Goal: Information Seeking & Learning: Learn about a topic

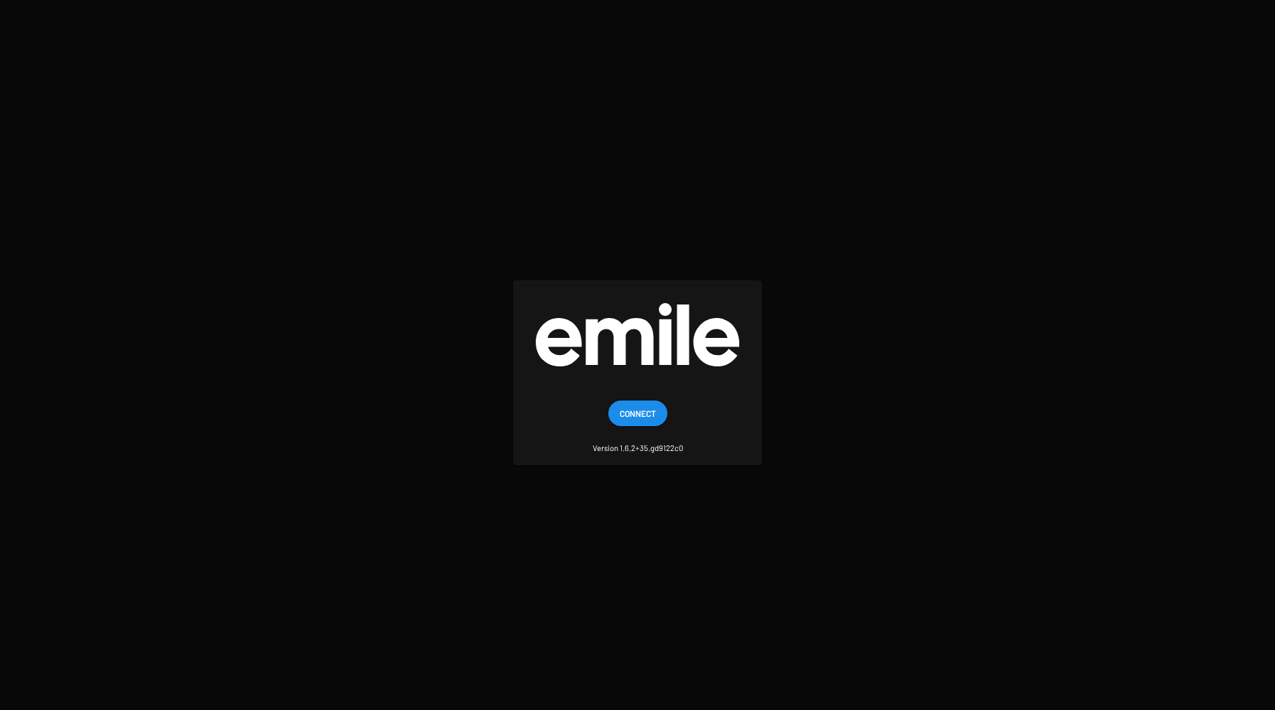
click at [650, 407] on span "Connect" at bounding box center [638, 414] width 36 height 26
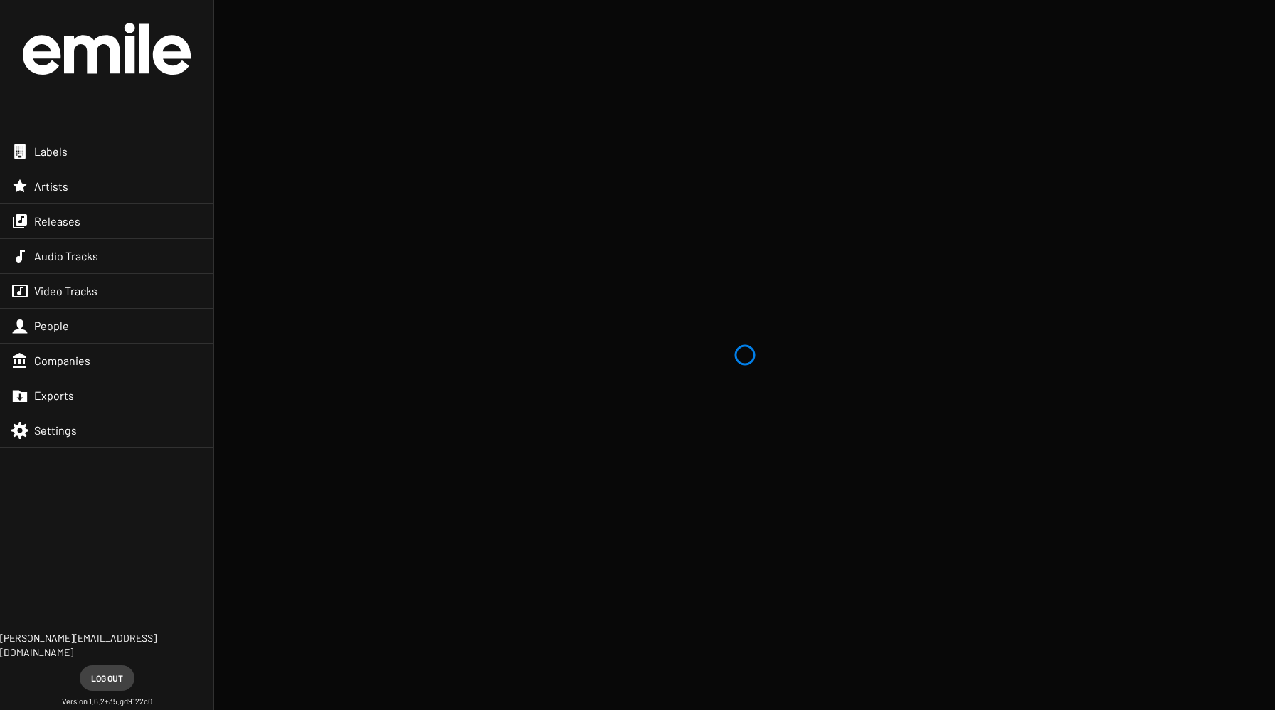
click at [48, 186] on span "Artists" at bounding box center [51, 186] width 34 height 14
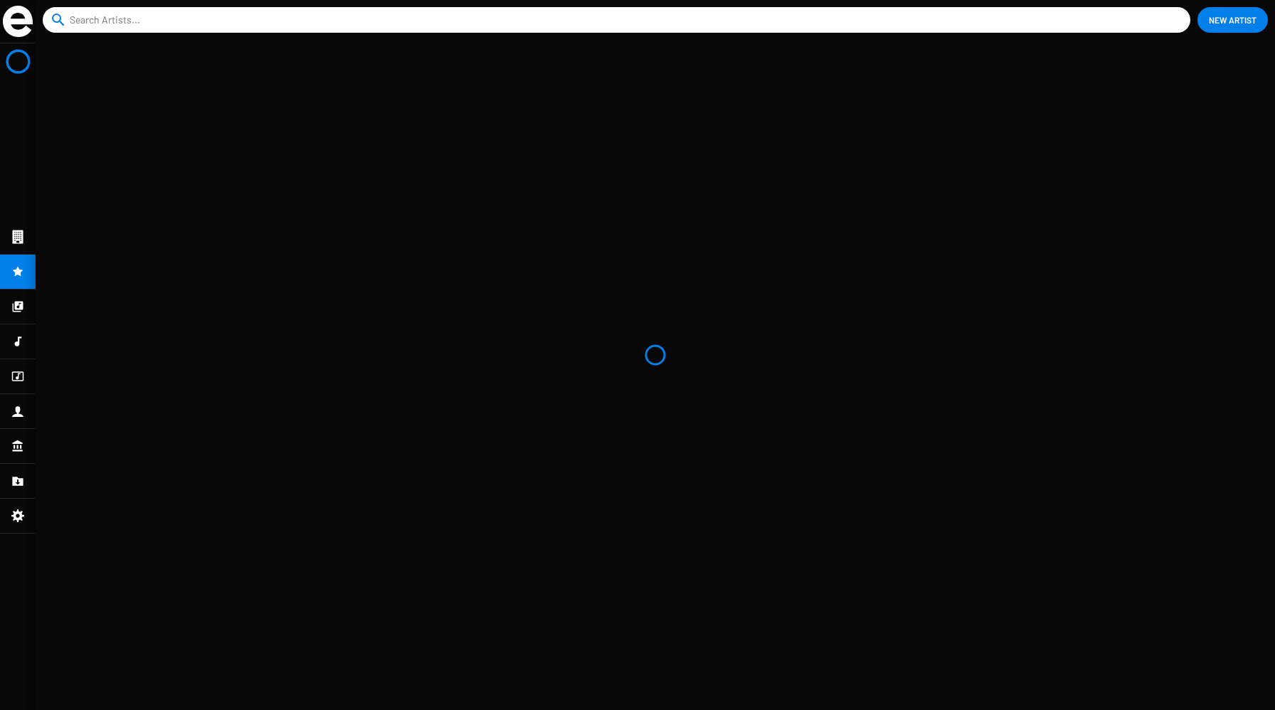
click at [21, 311] on icon at bounding box center [17, 306] width 13 height 17
click at [19, 275] on icon at bounding box center [18, 271] width 11 height 10
click at [11, 235] on icon at bounding box center [17, 236] width 13 height 17
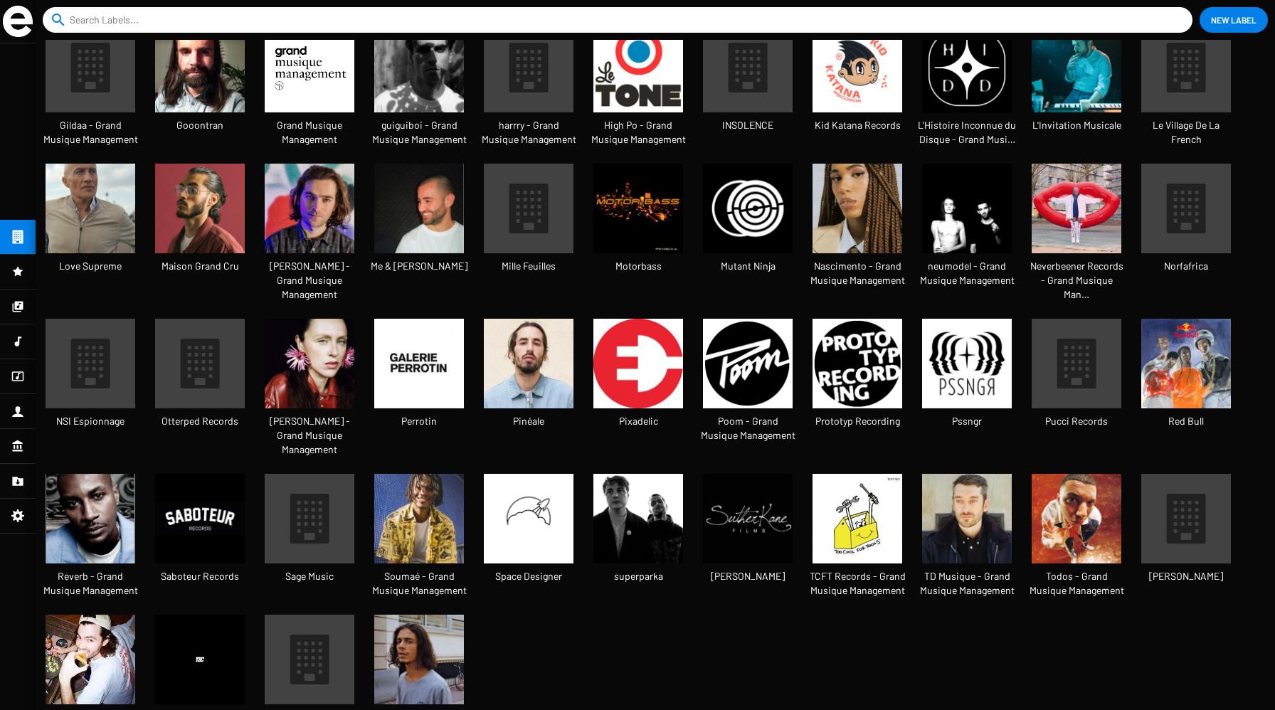
click at [527, 319] on img at bounding box center [529, 364] width 90 height 90
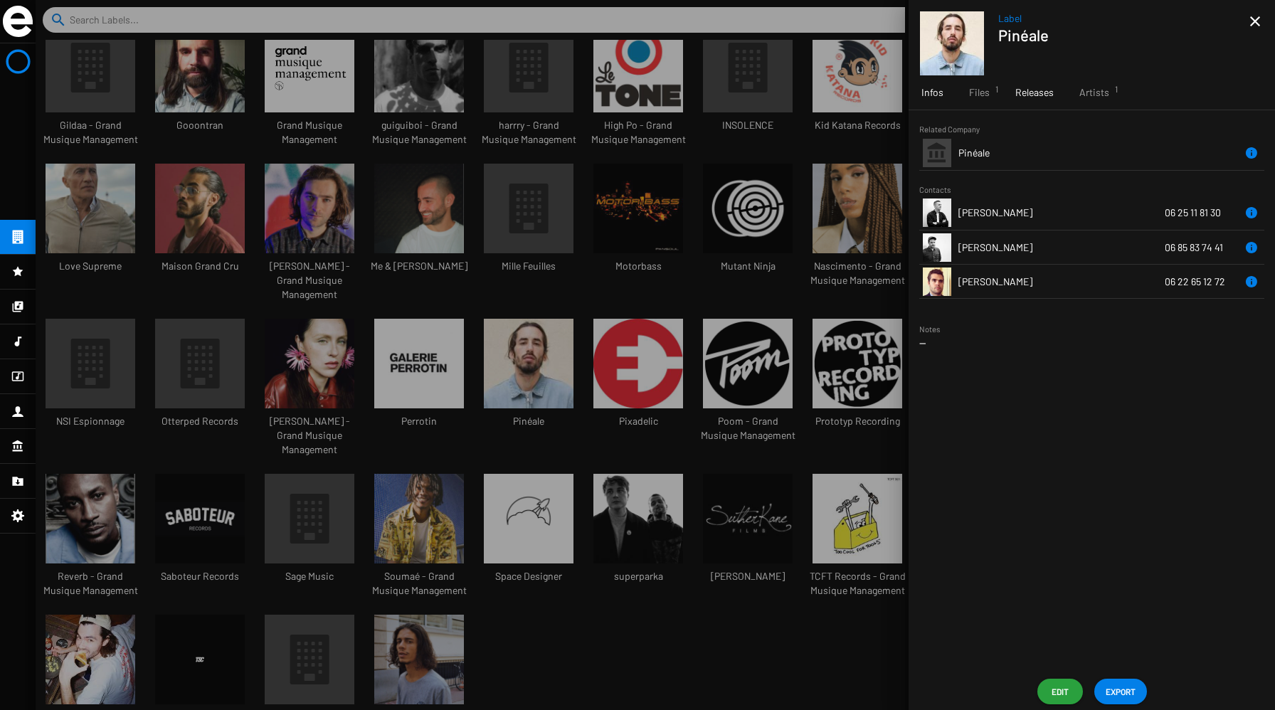
click at [1040, 97] on span "Releases" at bounding box center [1034, 92] width 38 height 14
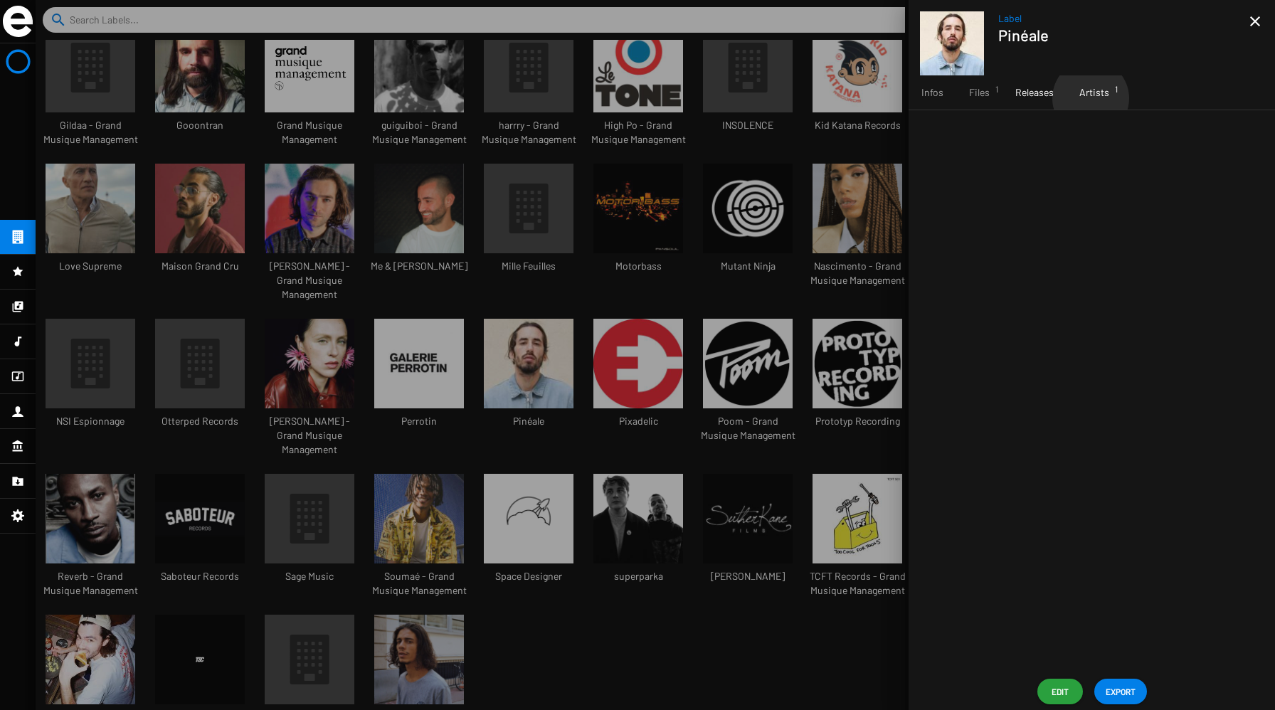
click at [1090, 98] on span "Artists 1" at bounding box center [1095, 92] width 30 height 14
click at [1025, 99] on span "Releases" at bounding box center [1034, 92] width 38 height 14
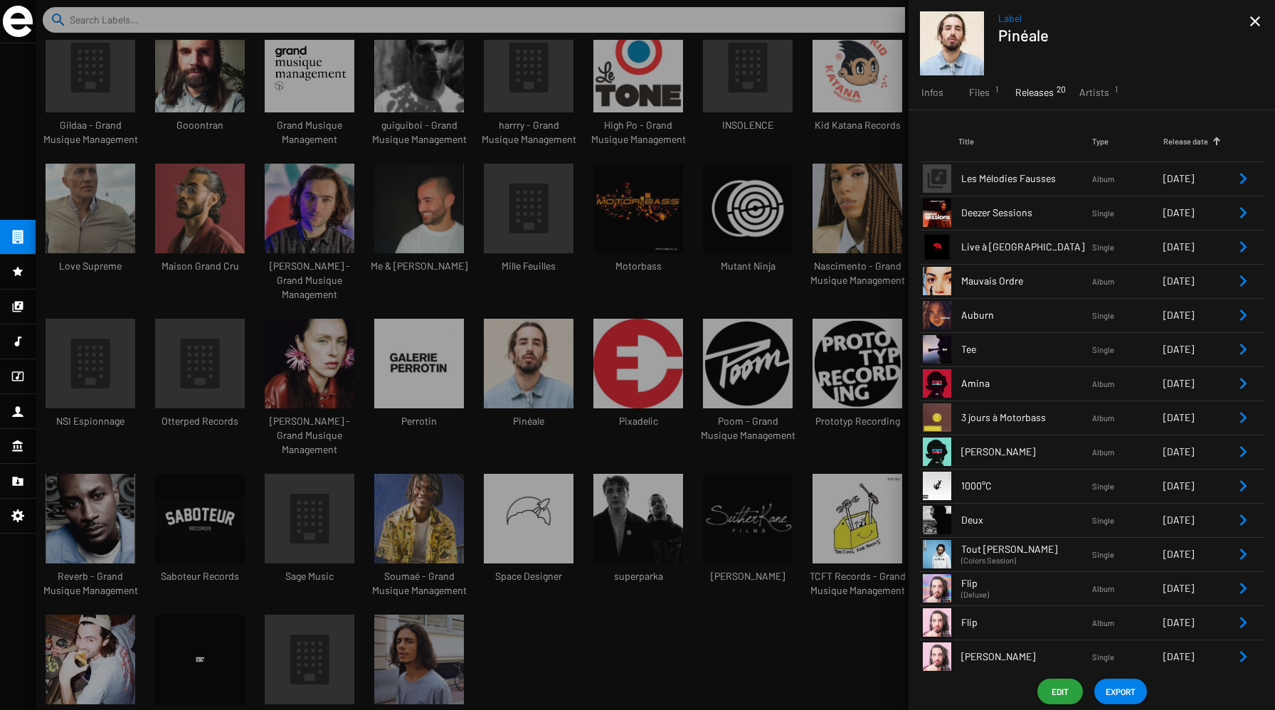
click at [1235, 277] on icon "Remove Reference" at bounding box center [1243, 281] width 17 height 17
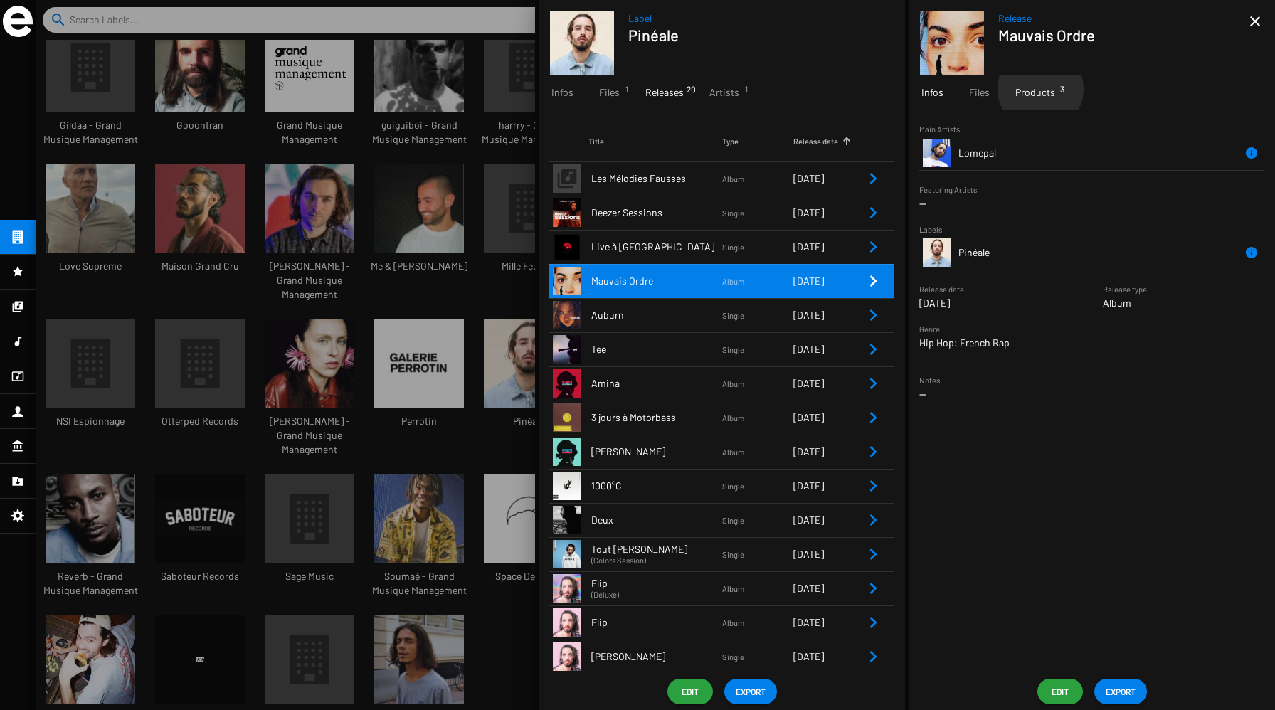
click at [1040, 89] on span "Products 3" at bounding box center [1035, 92] width 40 height 14
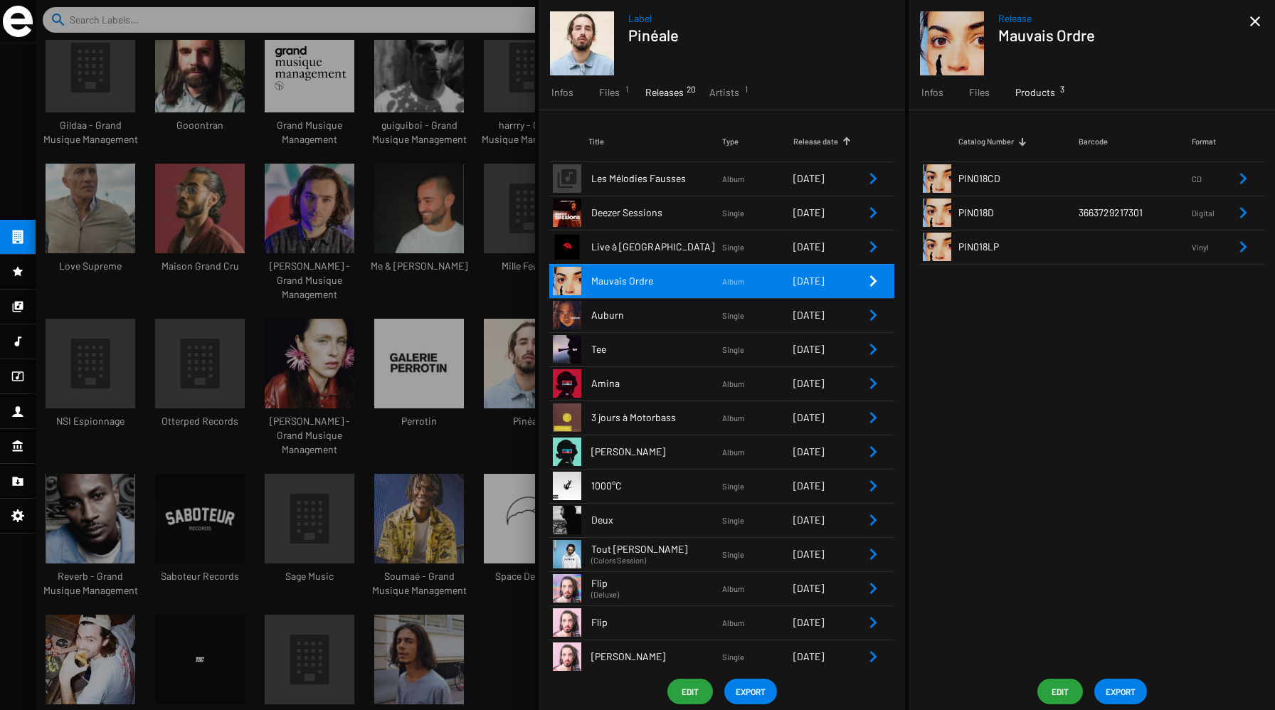
click at [1232, 249] on small "Vinyl" at bounding box center [1213, 247] width 43 height 13
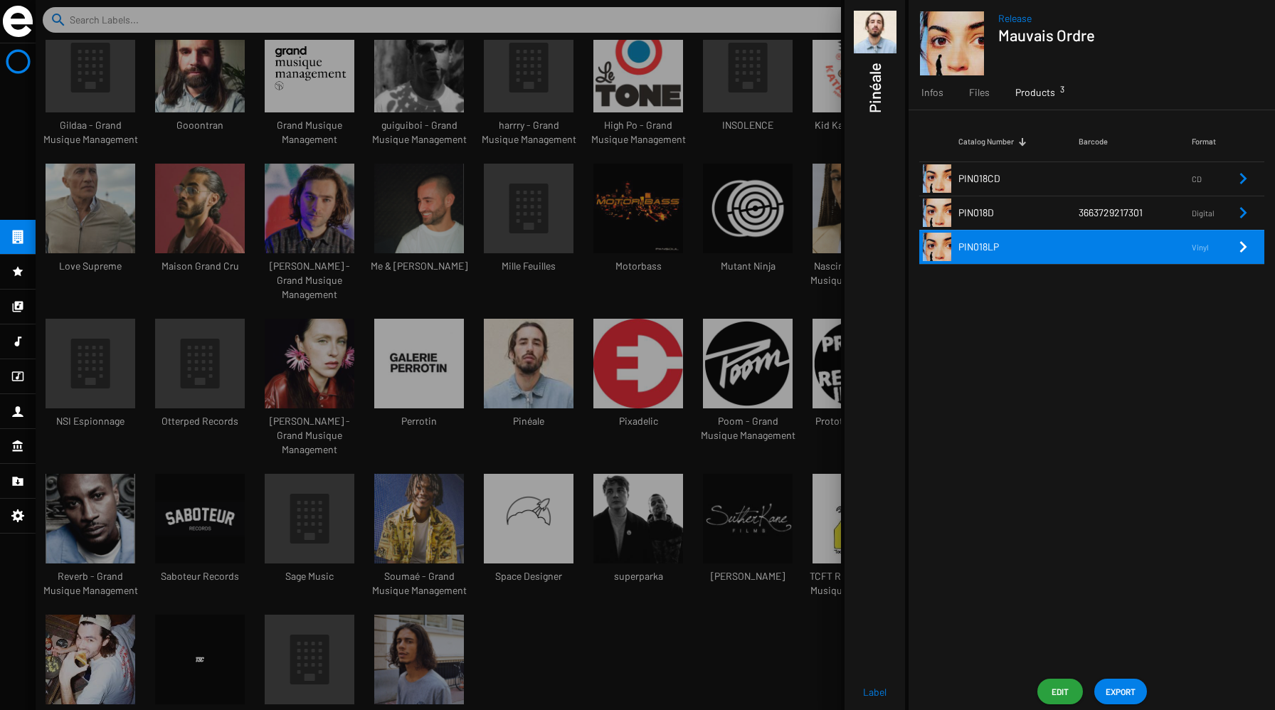
click at [1237, 213] on icon "Remove Reference" at bounding box center [1243, 212] width 17 height 17
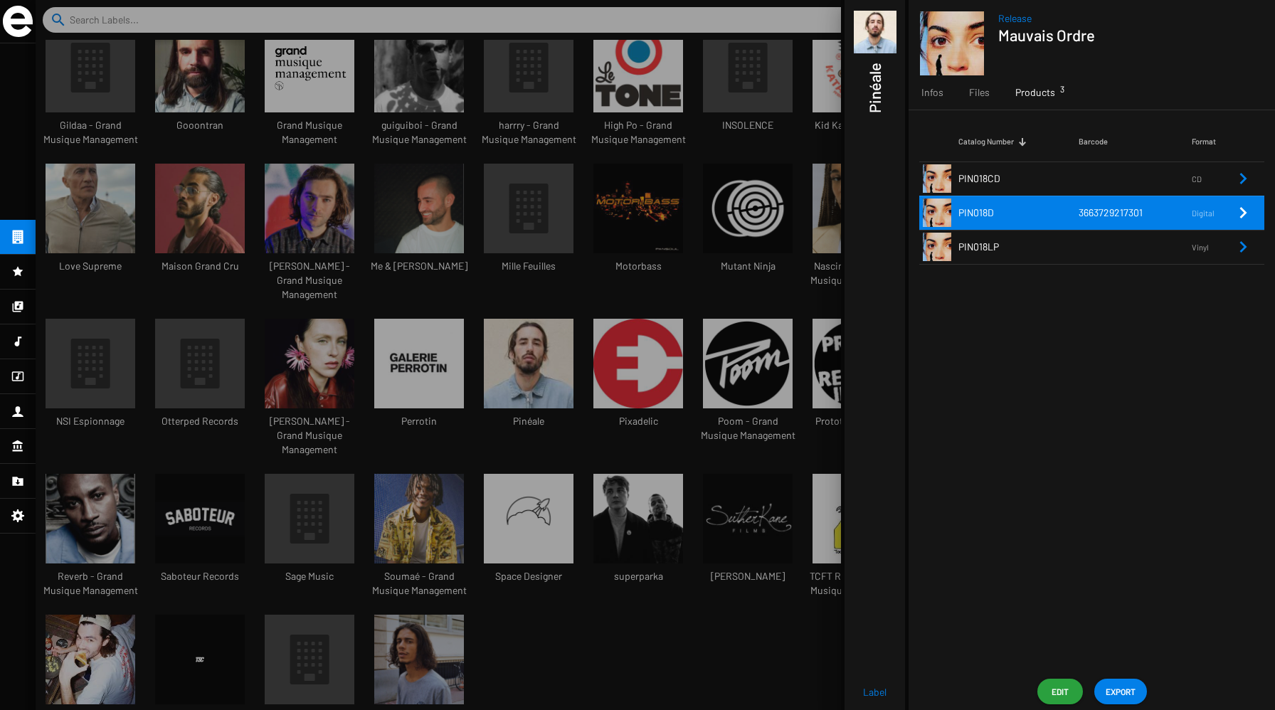
click at [1245, 213] on icon "Remove Reference" at bounding box center [1243, 212] width 7 height 11
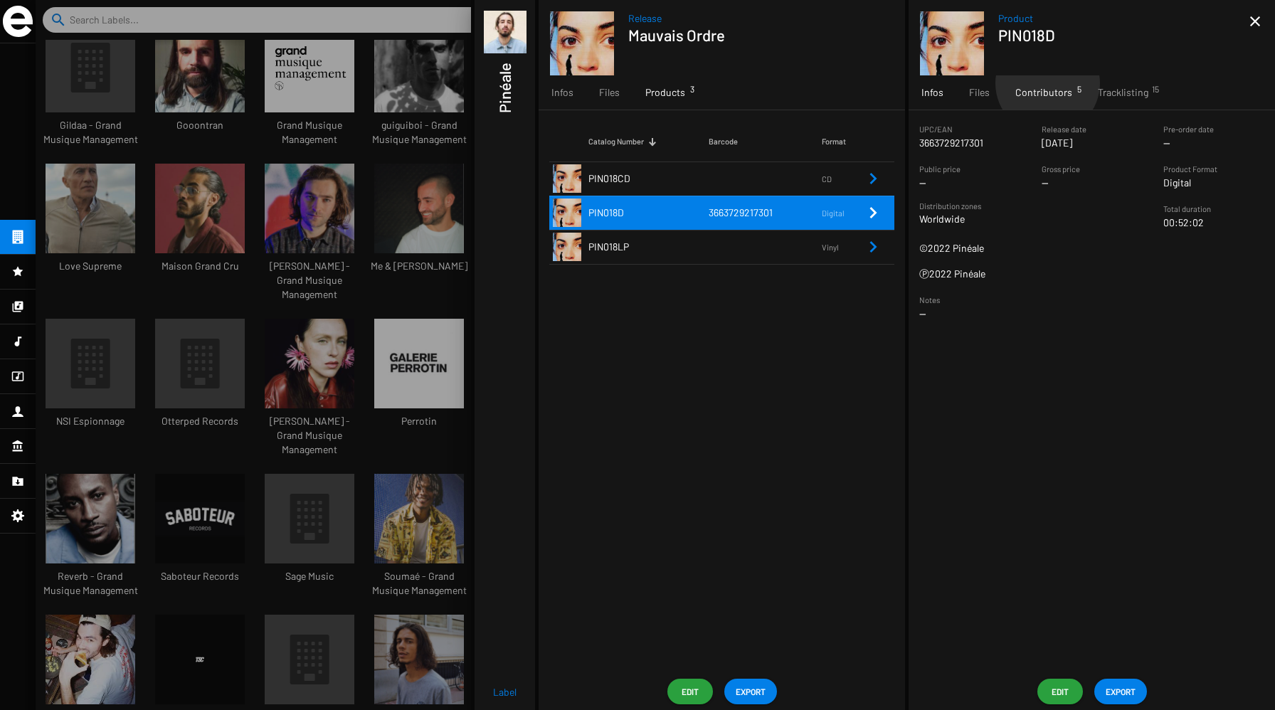
click at [1047, 83] on div "Contributors 5" at bounding box center [1044, 92] width 83 height 34
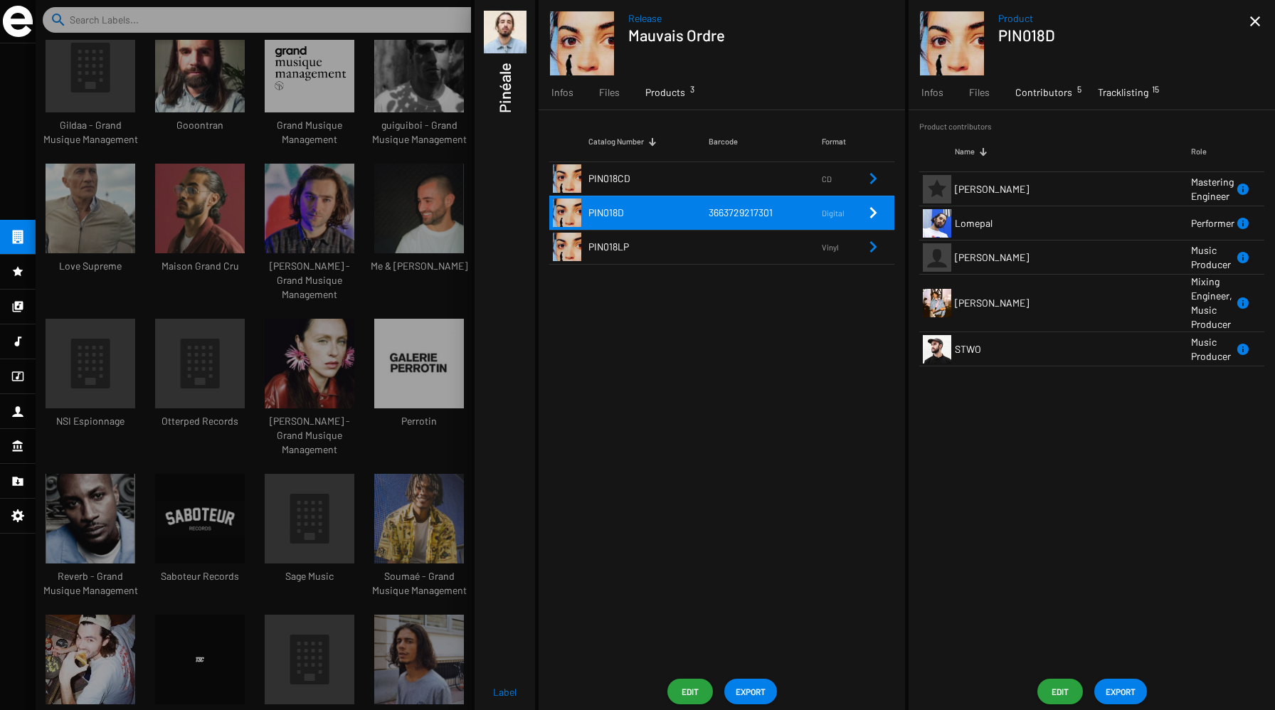
click at [1125, 99] on span "Tracklisting 15" at bounding box center [1123, 92] width 51 height 14
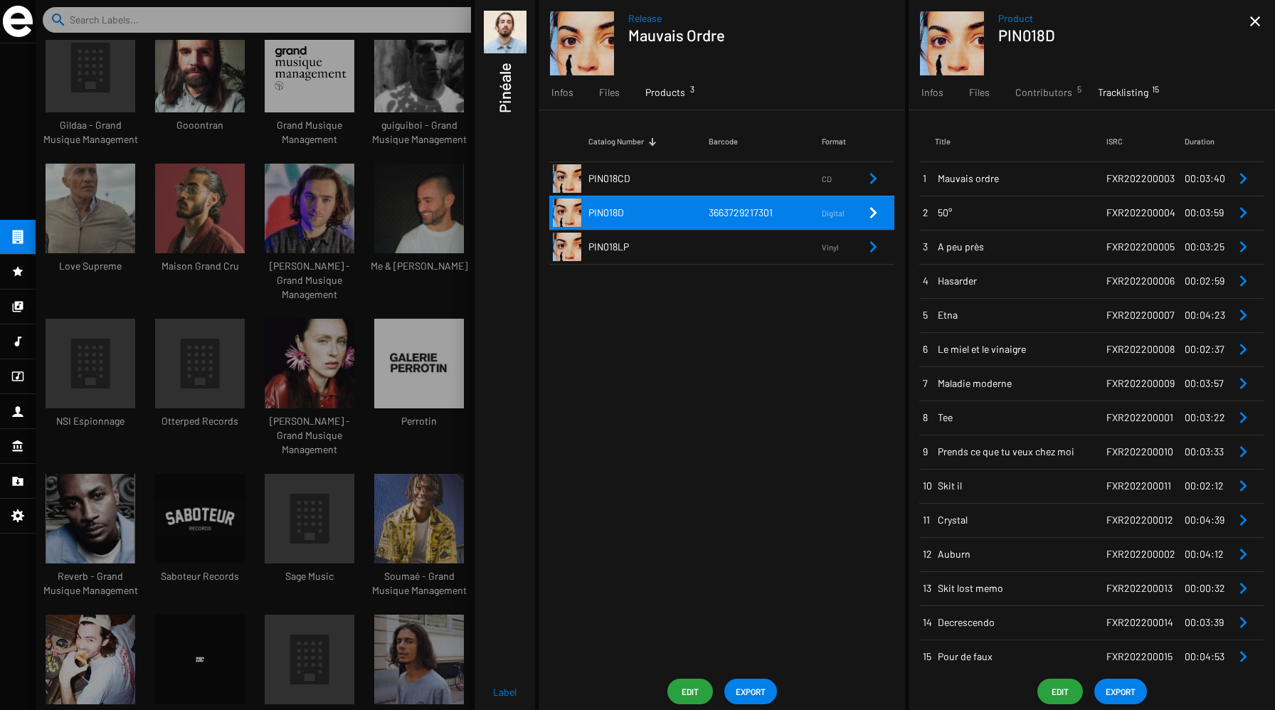
click at [1080, 320] on span "Etna" at bounding box center [1022, 315] width 169 height 14
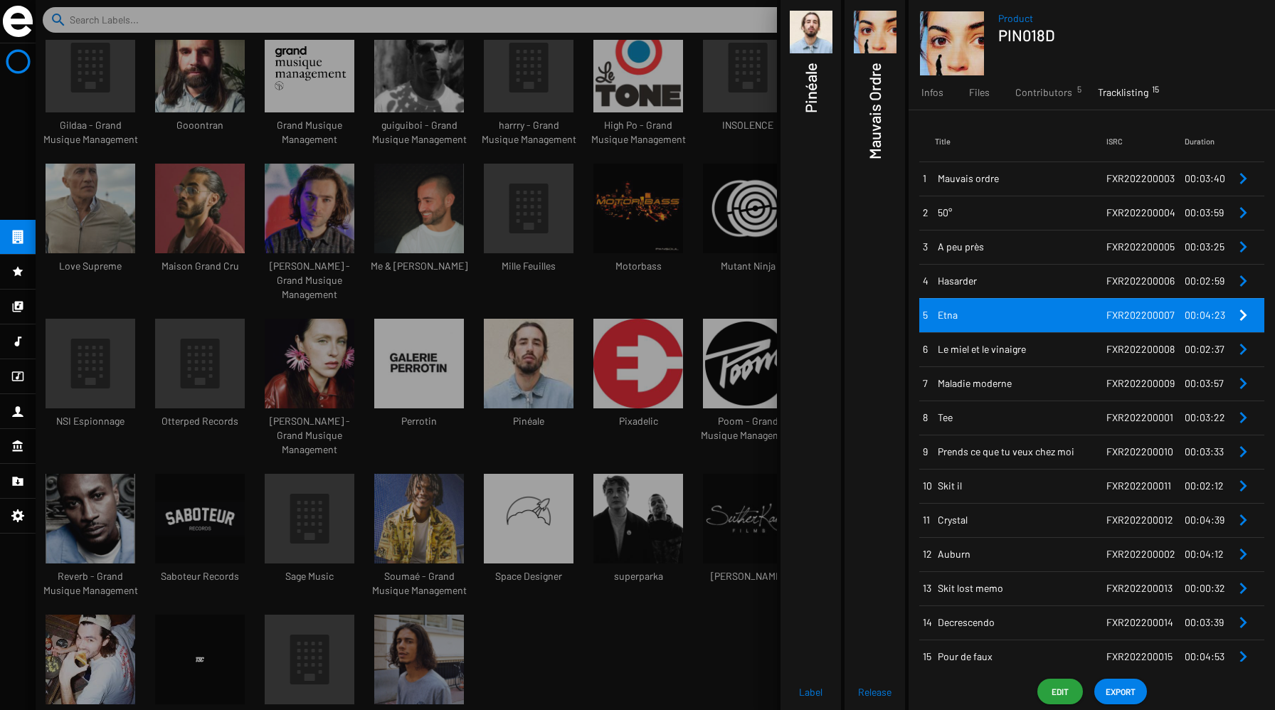
click at [1240, 312] on icon "Remove Reference" at bounding box center [1243, 315] width 7 height 11
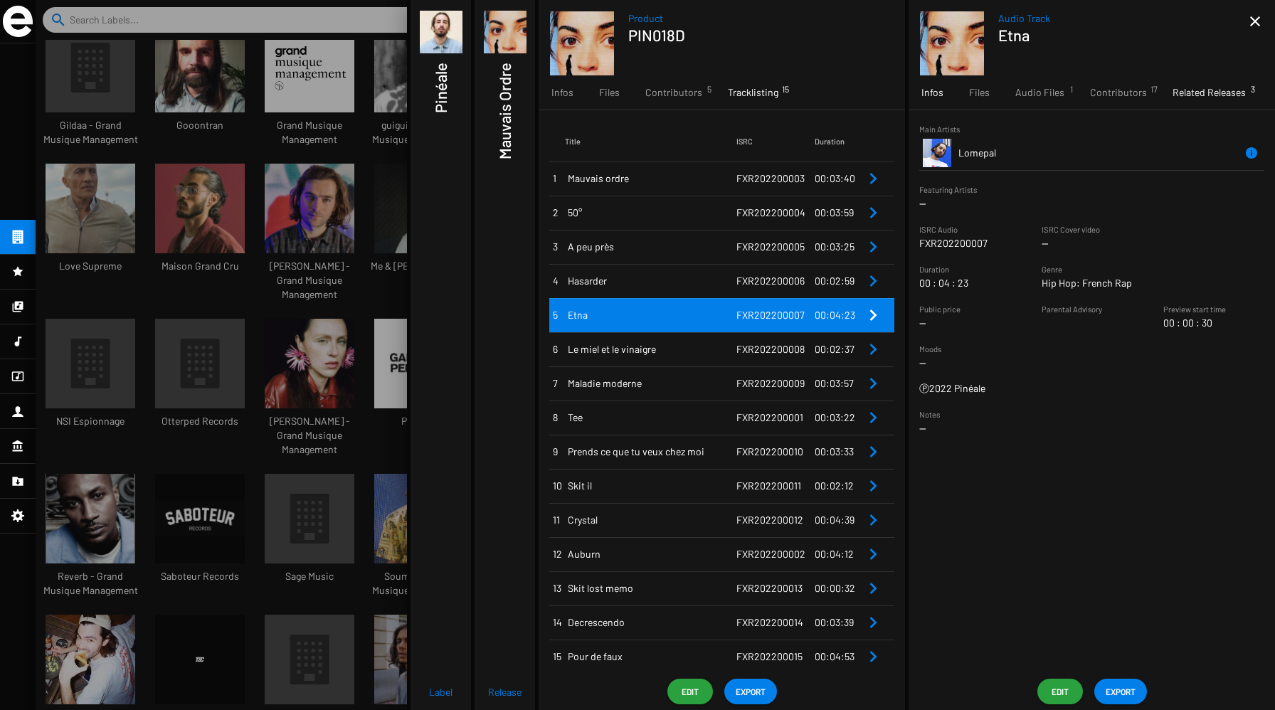
click at [1192, 97] on span "Related Releases 3" at bounding box center [1209, 92] width 73 height 14
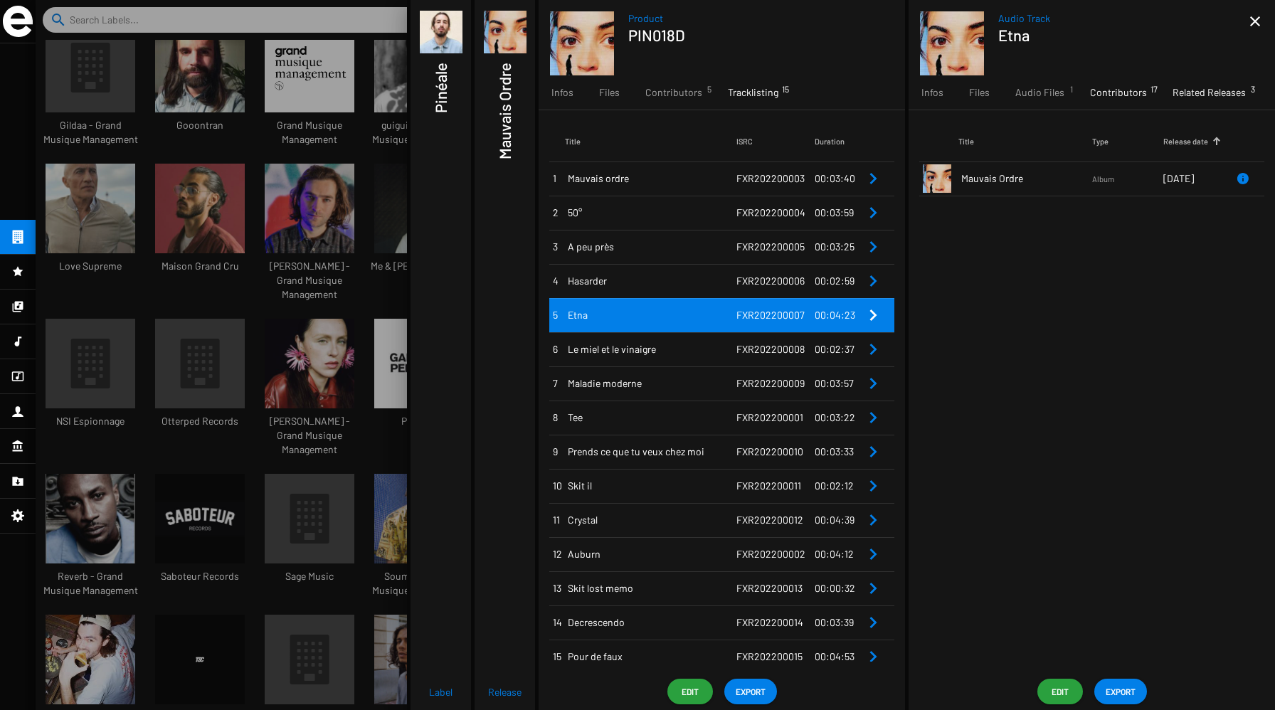
click at [1121, 97] on span "Contributors 17" at bounding box center [1118, 92] width 57 height 14
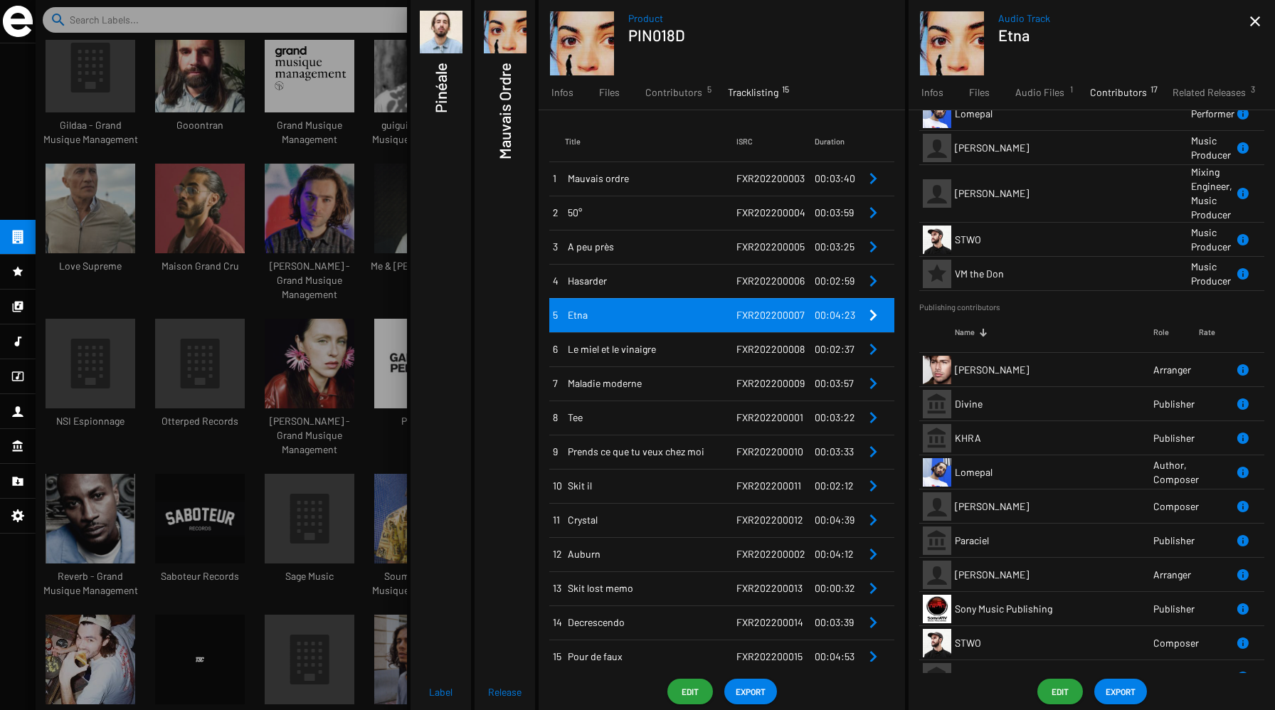
scroll to position [138, 0]
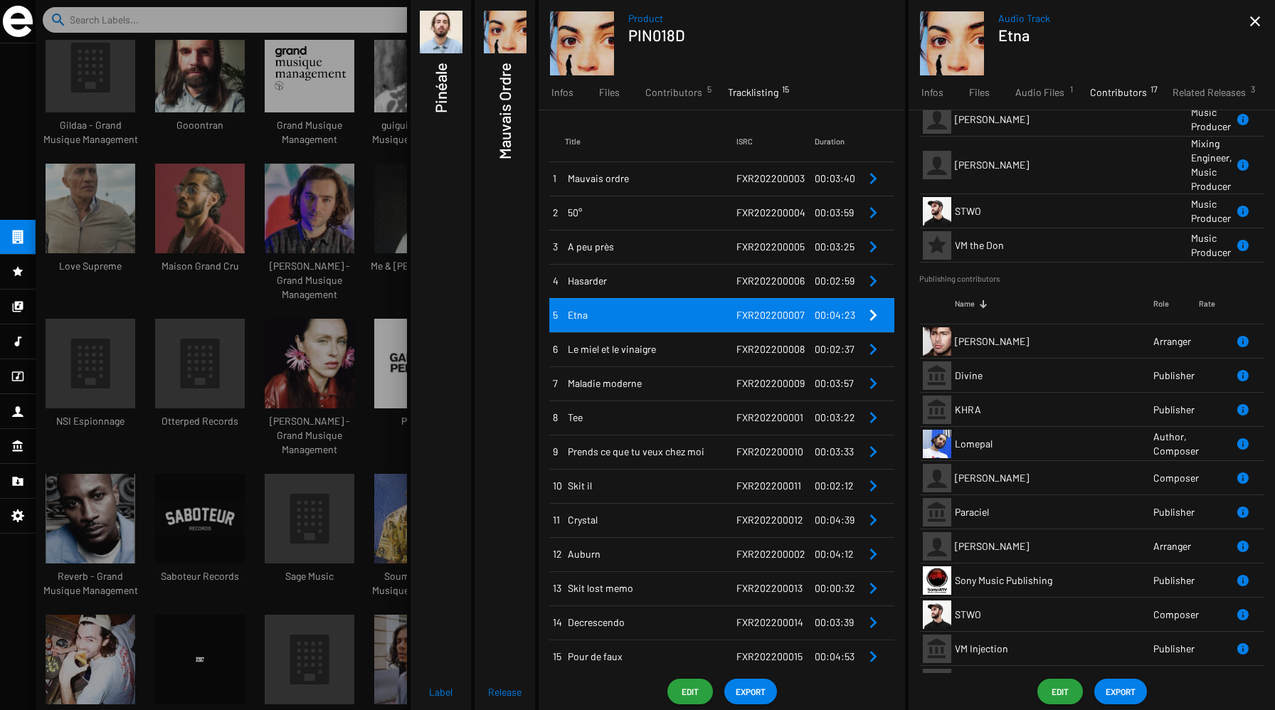
click at [1087, 346] on td "Ambroise Willaume" at bounding box center [1054, 341] width 199 height 34
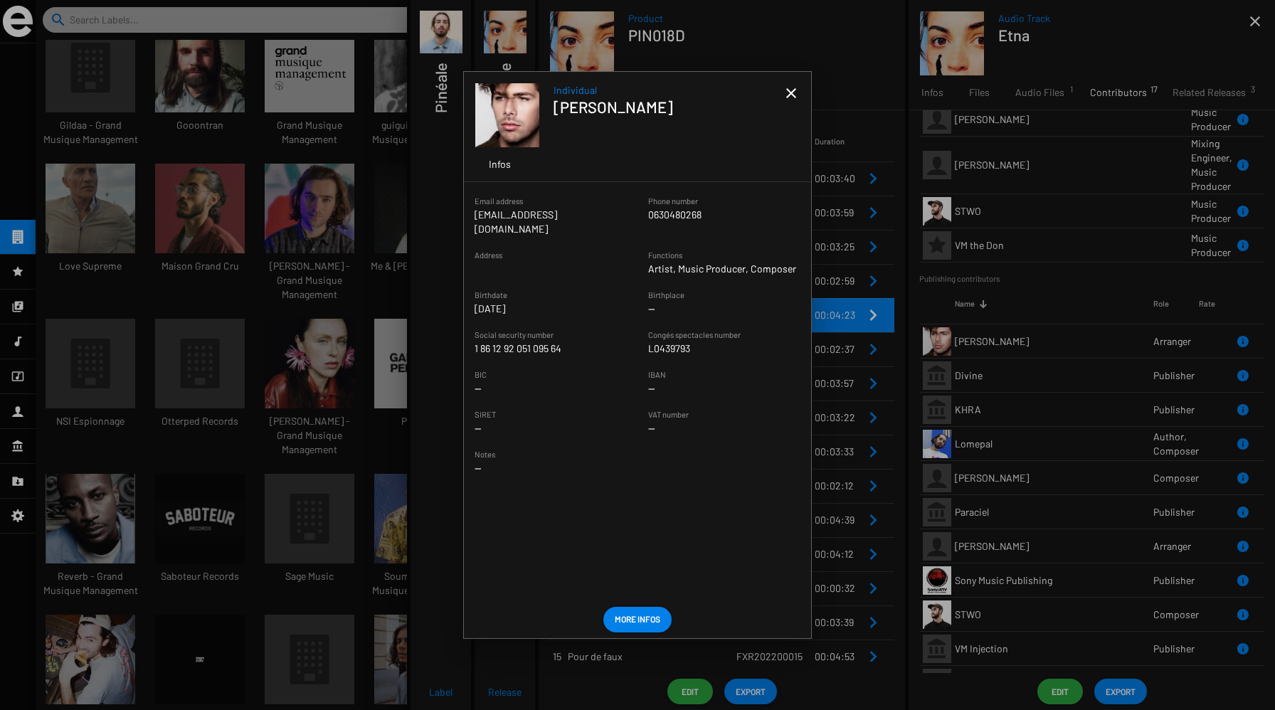
drag, startPoint x: 501, startPoint y: 295, endPoint x: 529, endPoint y: 295, distance: 27.8
click at [528, 295] on app-date-widget "Birthdate Dec 16 1986" at bounding box center [551, 301] width 152 height 28
drag, startPoint x: 660, startPoint y: 297, endPoint x: 642, endPoint y: 297, distance: 17.8
click at [643, 297] on sf-form-element "Birthplace --" at bounding box center [725, 301] width 174 height 28
click at [791, 91] on mat-icon "close" at bounding box center [791, 93] width 17 height 17
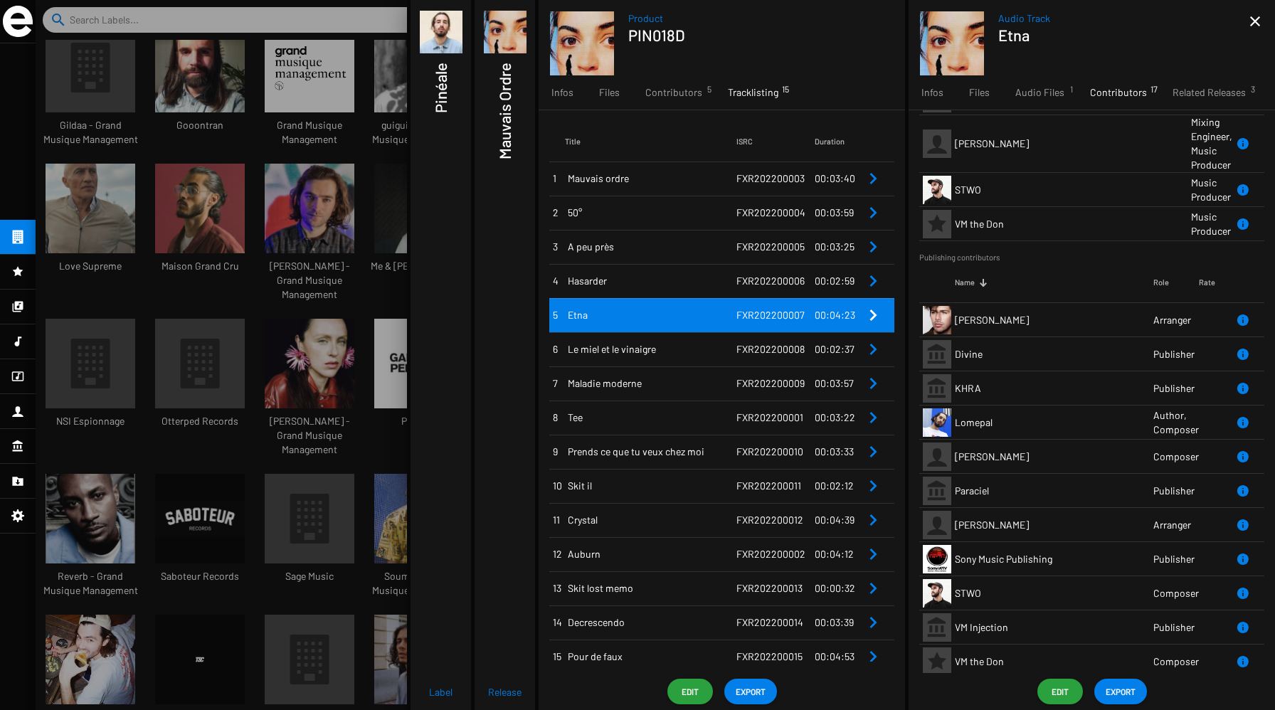
scroll to position [188, 0]
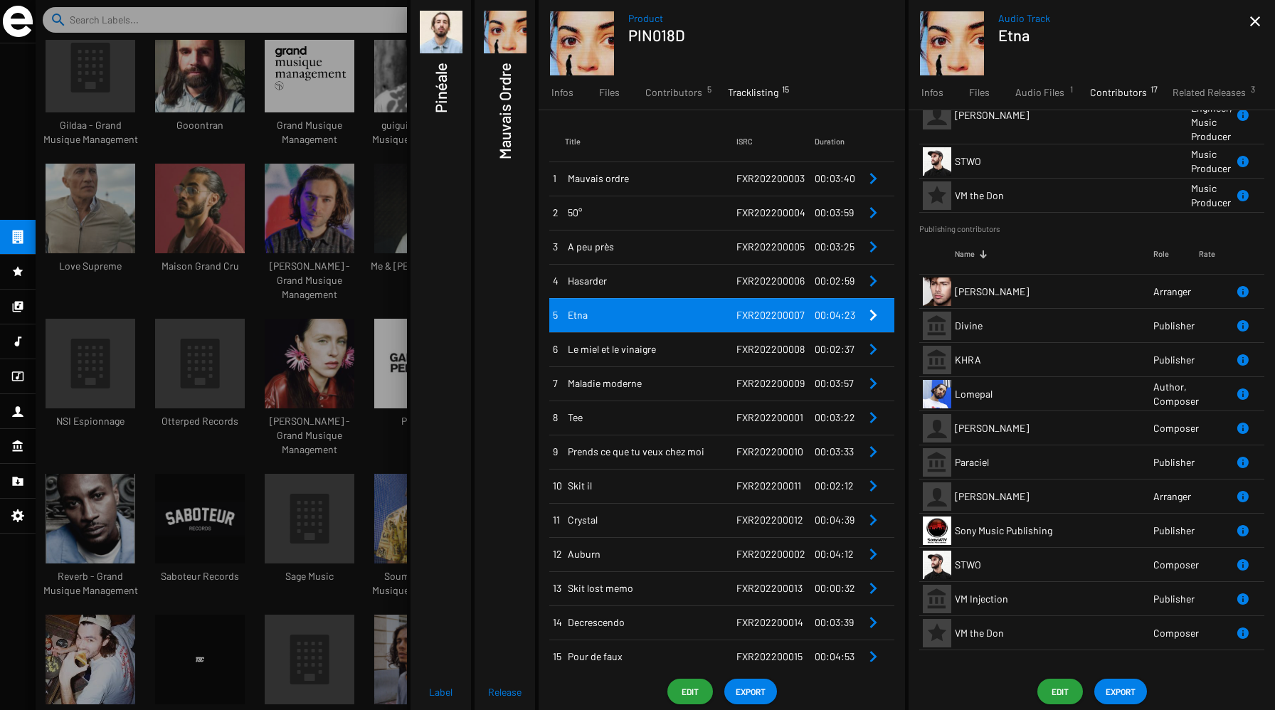
click at [1085, 291] on td "Ambroise Willaume" at bounding box center [1054, 292] width 199 height 34
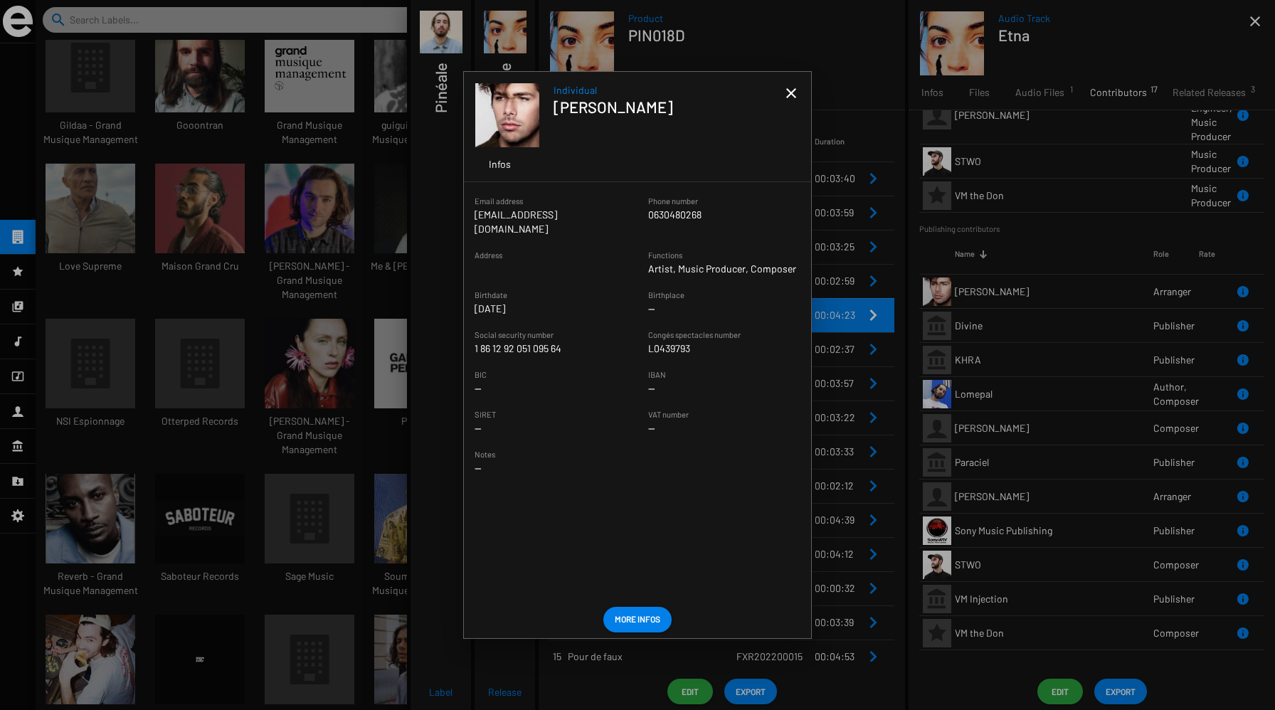
click at [788, 91] on mat-icon "close" at bounding box center [791, 93] width 17 height 17
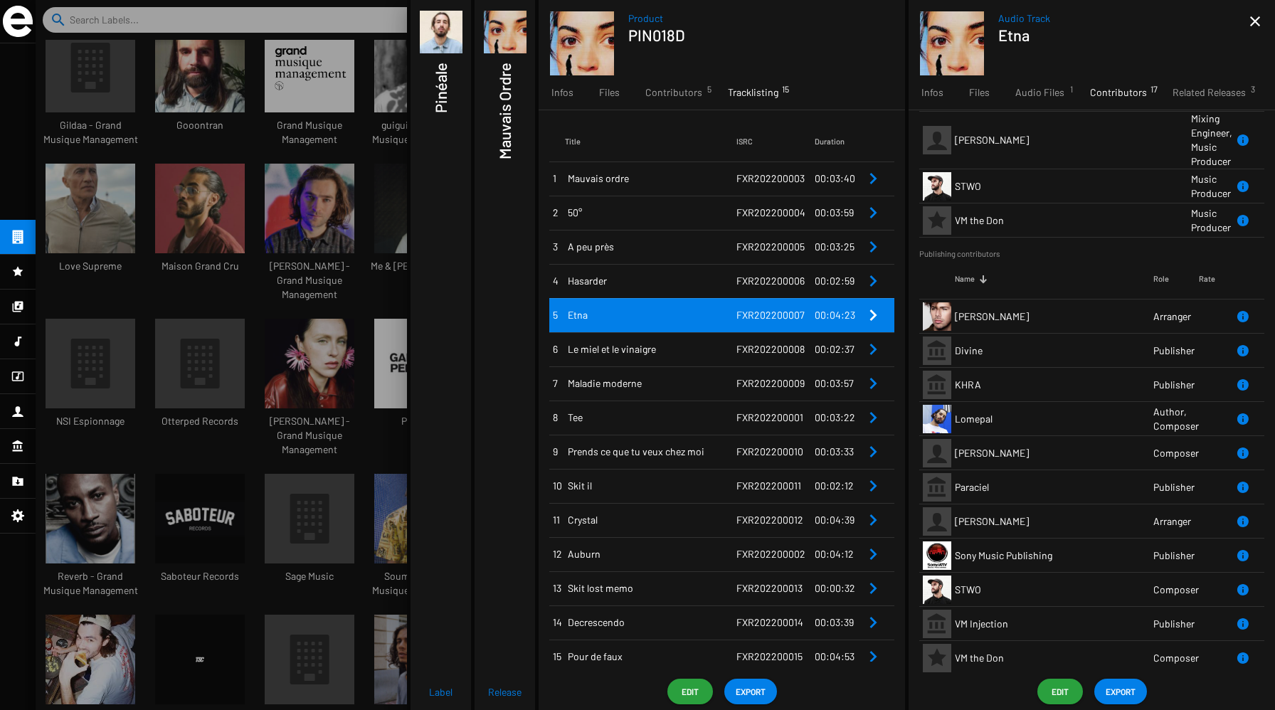
scroll to position [0, 0]
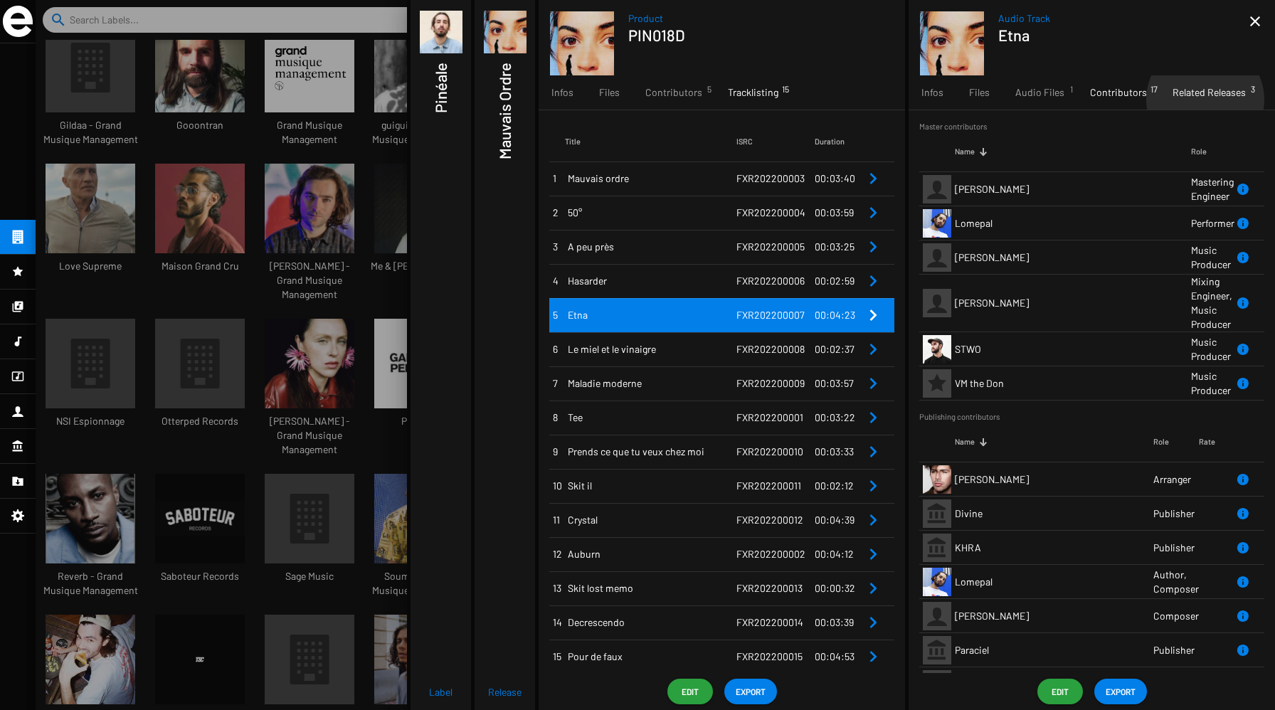
click at [1200, 100] on div "Related Releases 3" at bounding box center [1209, 92] width 99 height 34
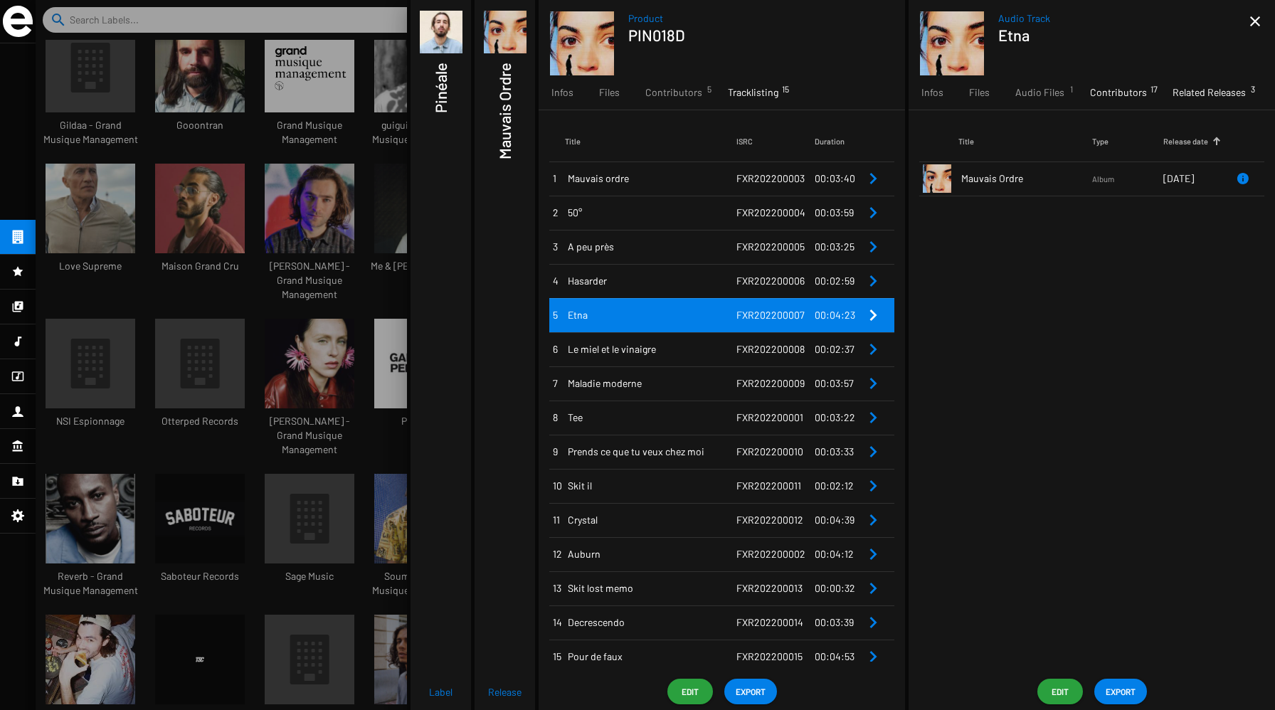
click at [1117, 93] on span "Contributors 17" at bounding box center [1118, 92] width 57 height 14
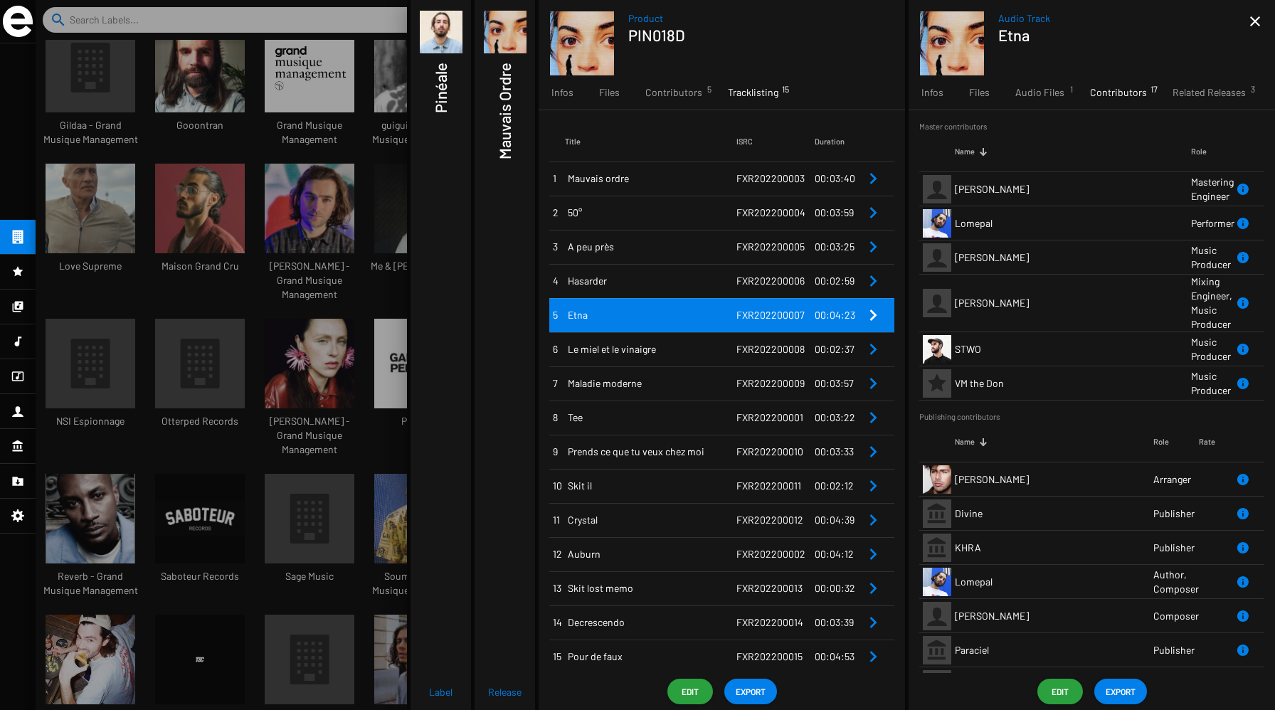
click at [1255, 19] on mat-icon "close" at bounding box center [1255, 21] width 17 height 17
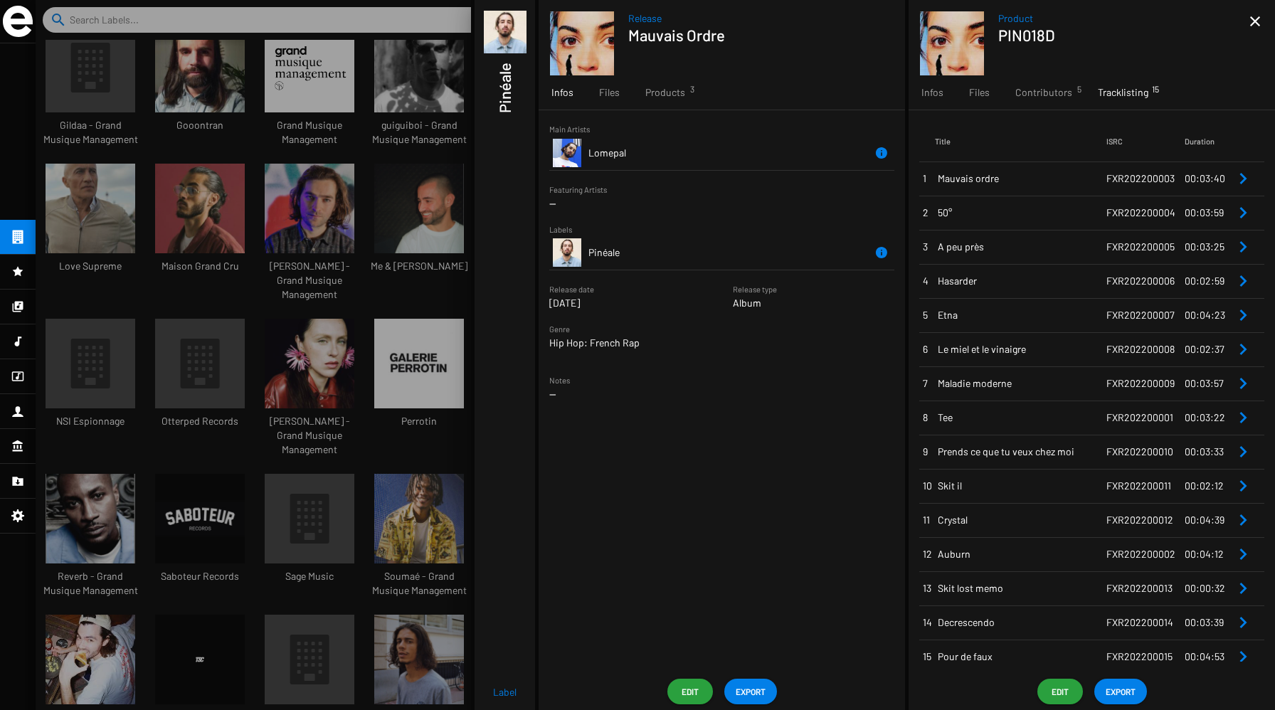
click at [1255, 19] on mat-icon "close" at bounding box center [1255, 21] width 17 height 17
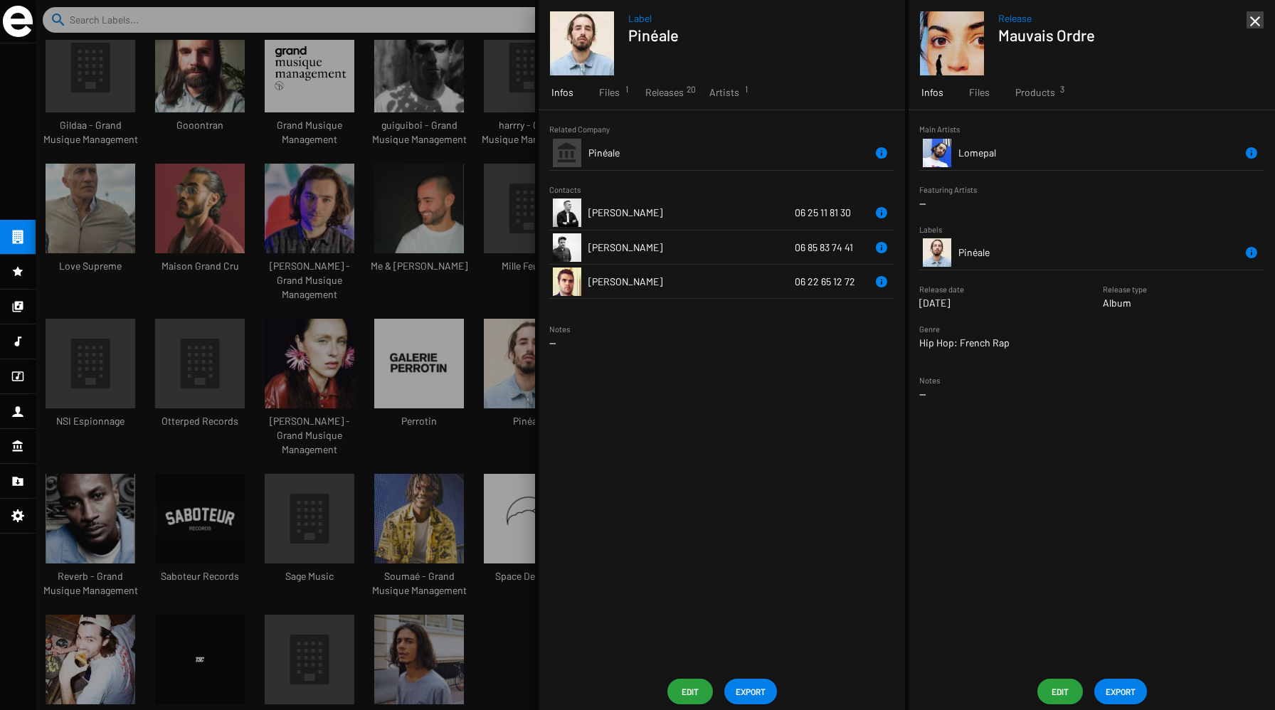
click at [1253, 25] on mat-icon "close" at bounding box center [1255, 21] width 17 height 17
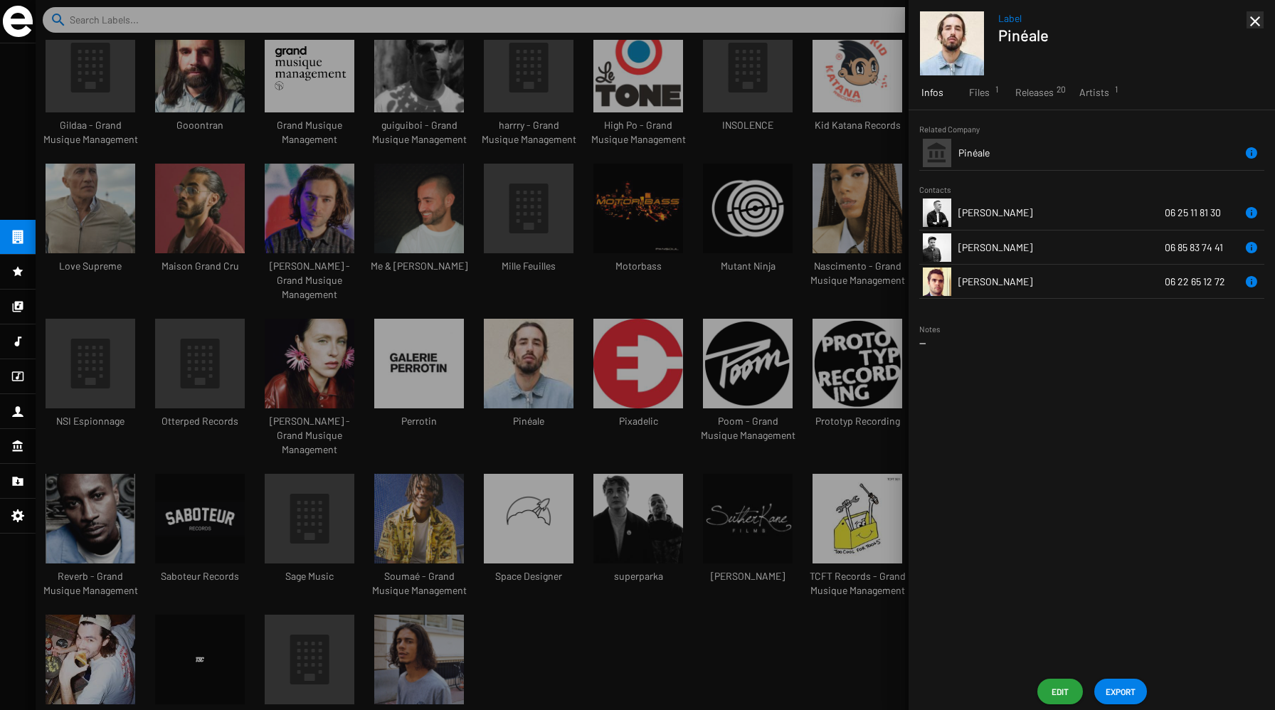
click at [1262, 19] on mat-icon "close" at bounding box center [1255, 21] width 17 height 17
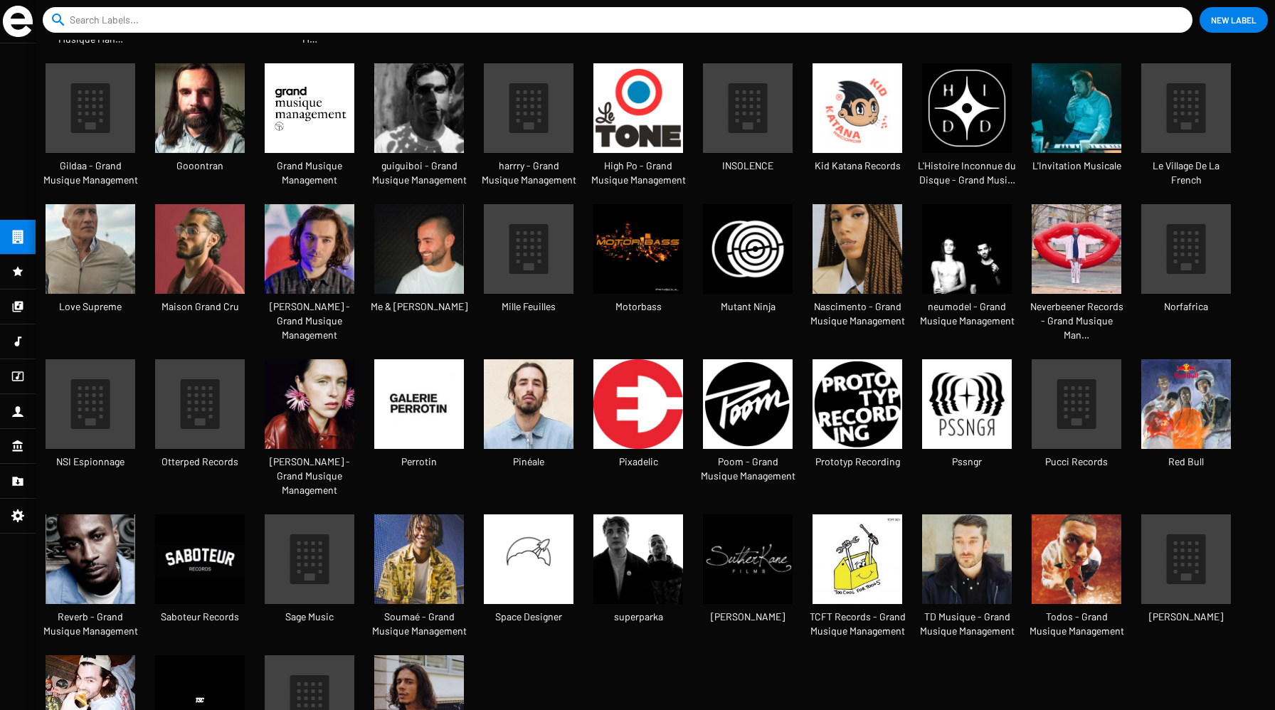
scroll to position [268, 0]
